Goal: Obtain resource: Obtain resource

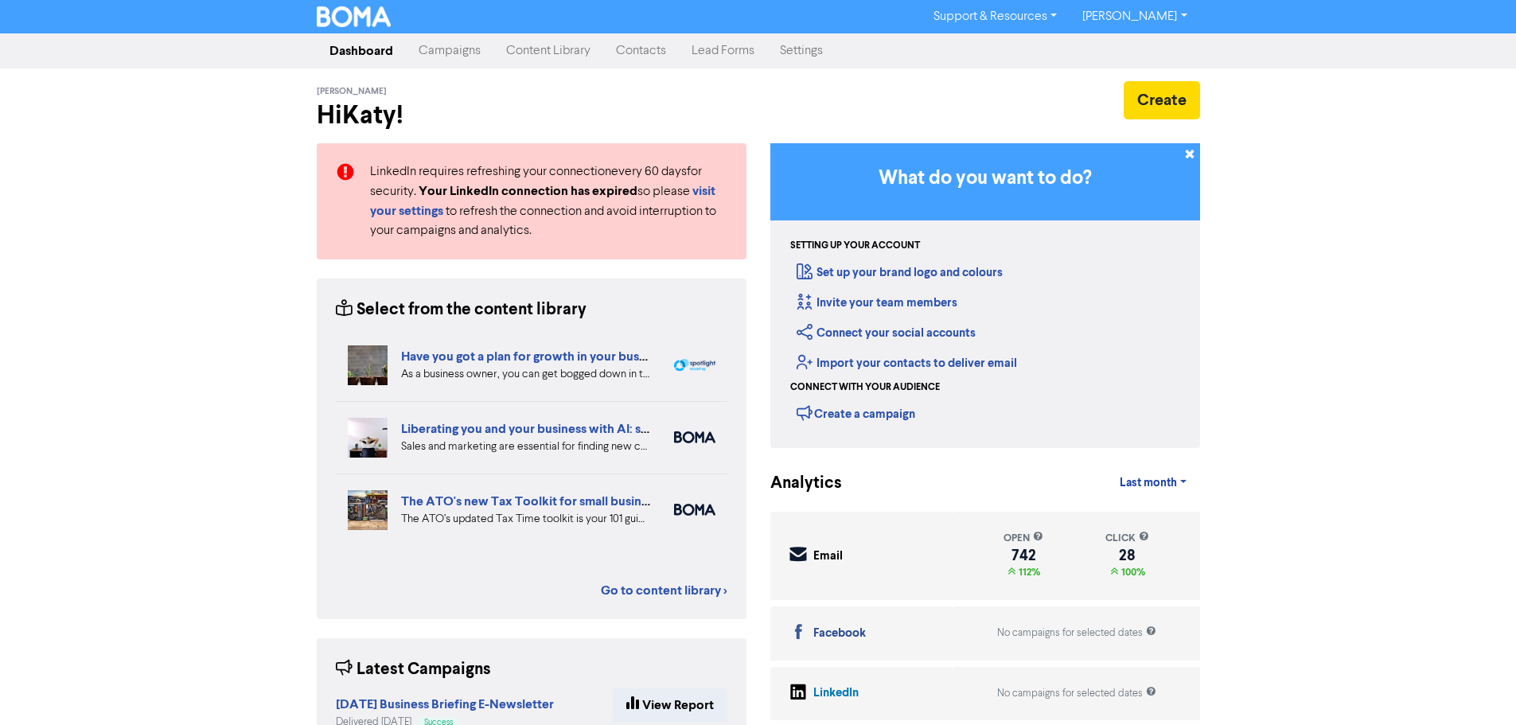
click at [559, 49] on link "Content Library" at bounding box center [549, 51] width 110 height 32
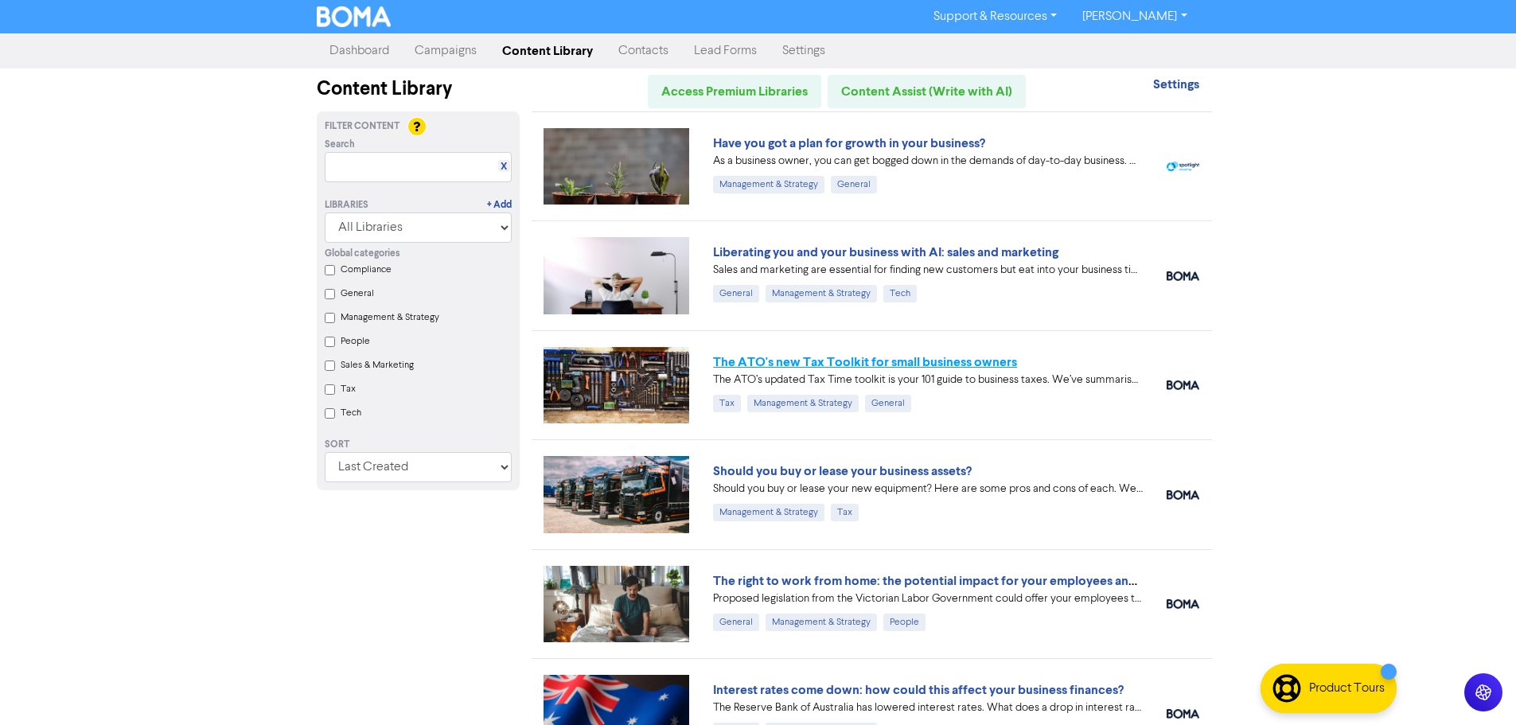
click at [989, 365] on link "The ATO's new Tax Toolkit for small business owners" at bounding box center [865, 362] width 304 height 16
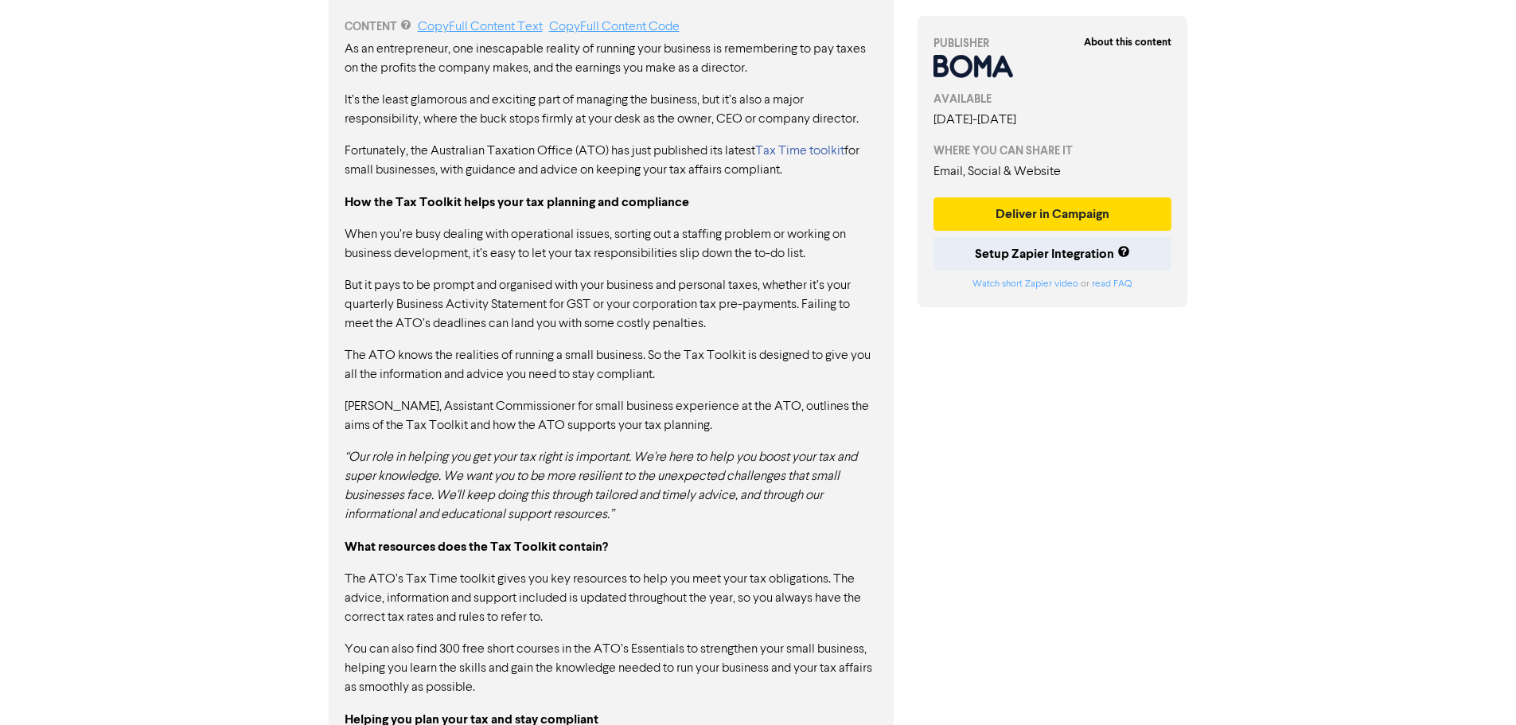
scroll to position [692, 0]
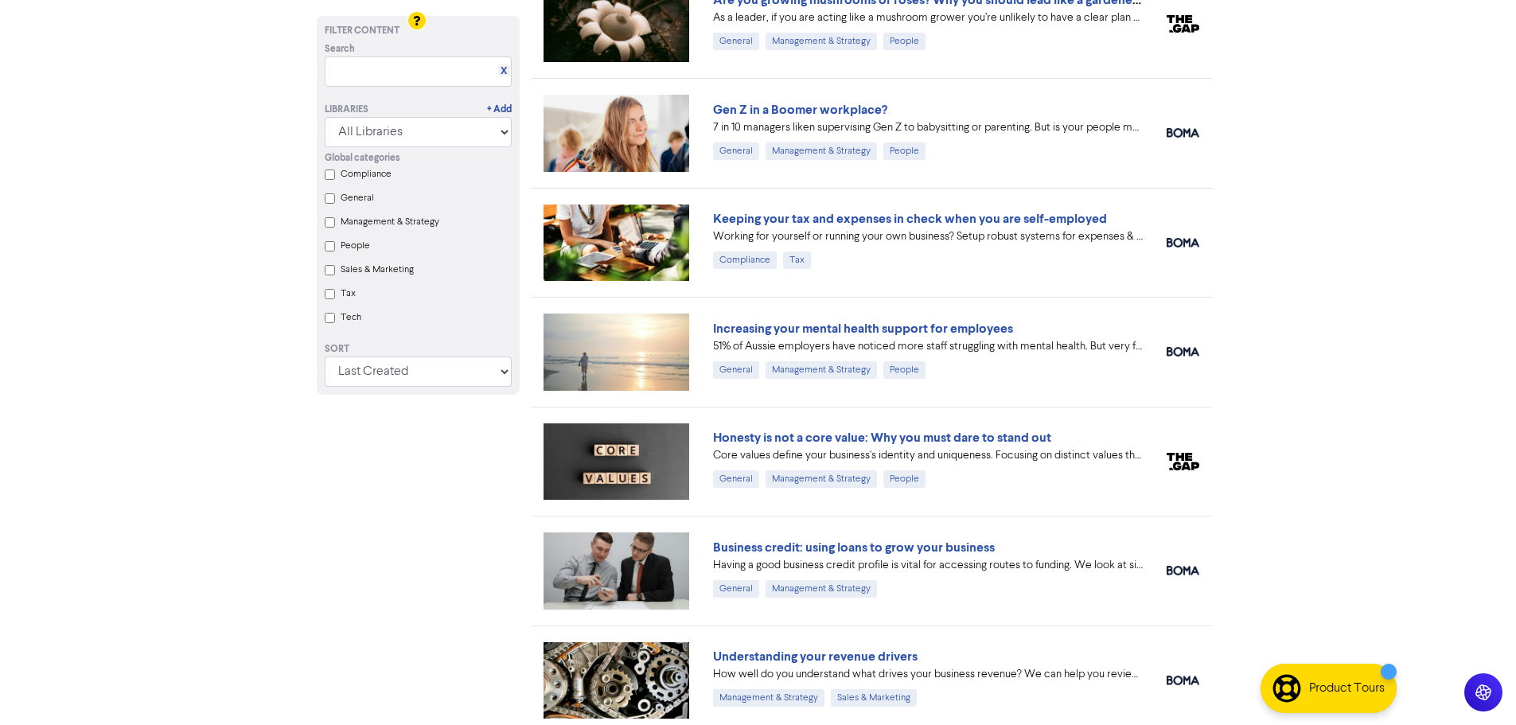
scroll to position [1035, 0]
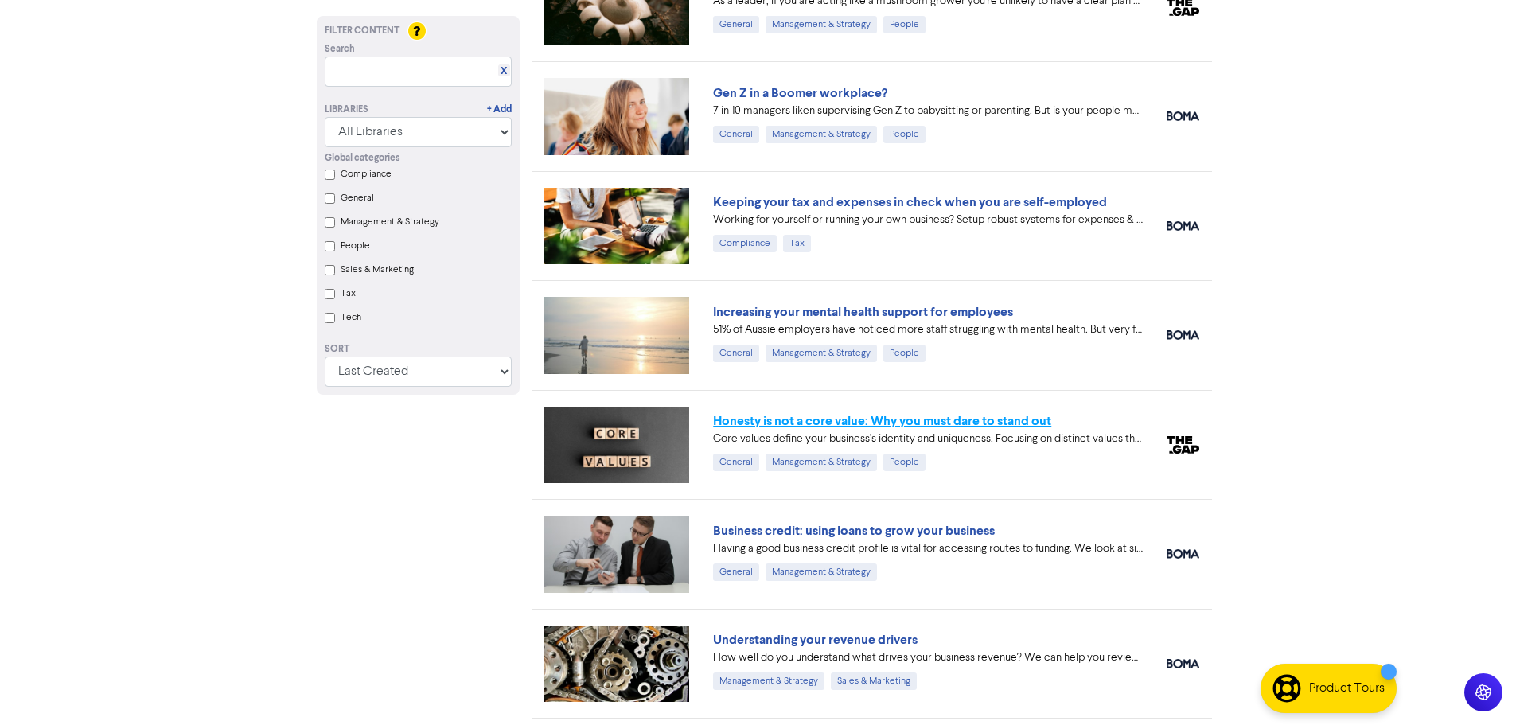
click at [1023, 418] on link "Honesty is not a core value: Why you must dare to stand out" at bounding box center [882, 421] width 338 height 16
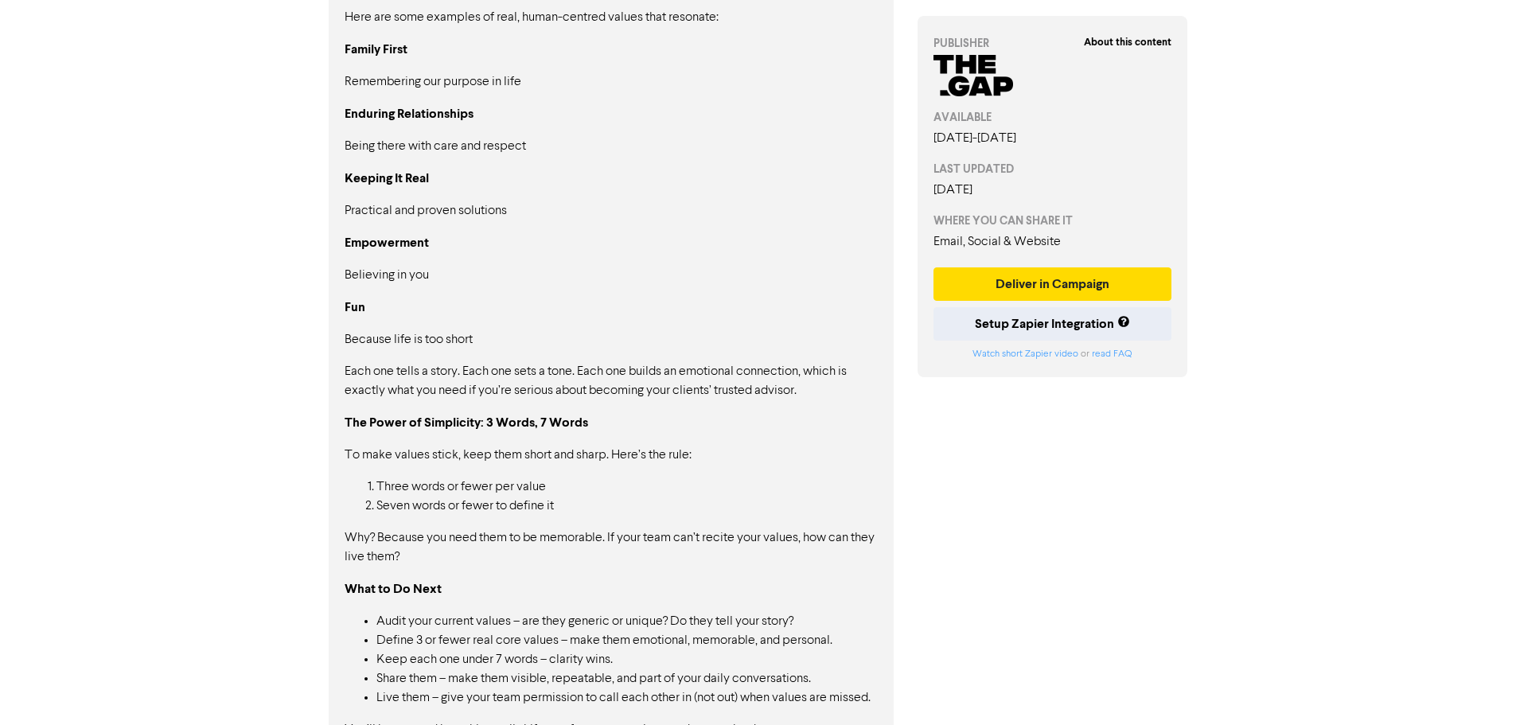
scroll to position [1320, 0]
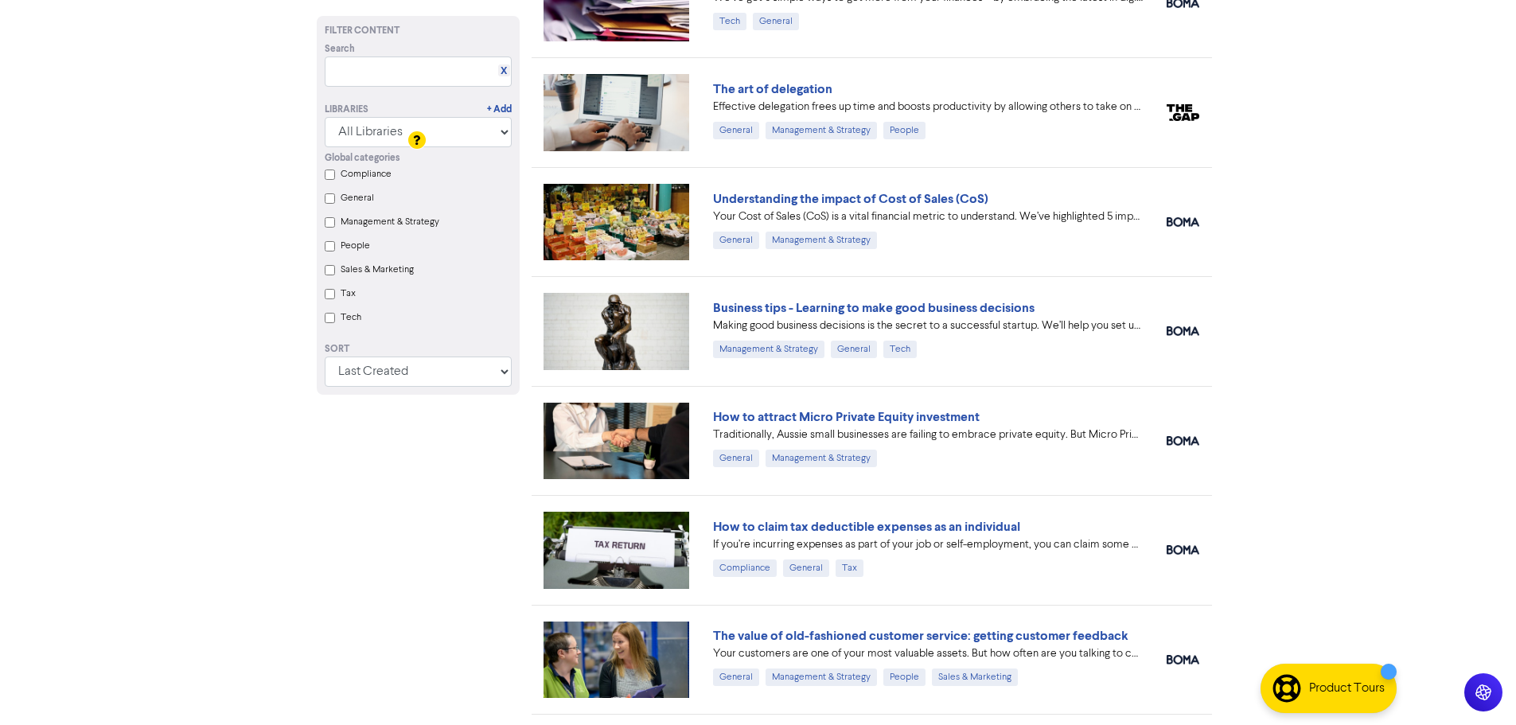
scroll to position [2609, 0]
